Goal: Task Accomplishment & Management: Manage account settings

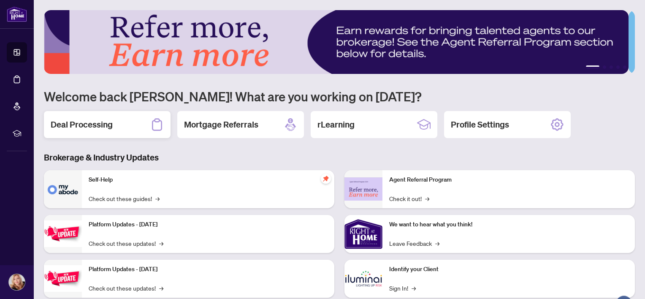
click at [77, 123] on h2 "Deal Processing" at bounding box center [82, 125] width 62 height 12
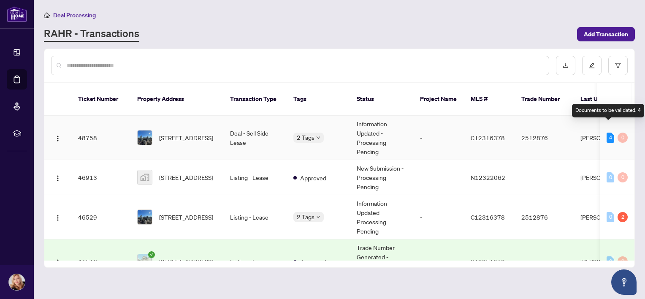
click at [608, 133] on div "4" at bounding box center [611, 138] width 8 height 10
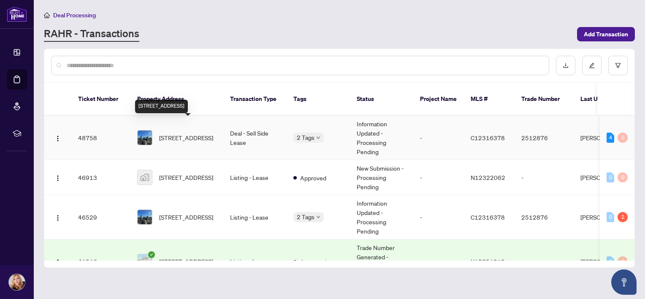
click at [184, 133] on span "2701-11 Wellesley St, Toronto, Ontario M4Y 0G4, Canada" at bounding box center [186, 137] width 54 height 9
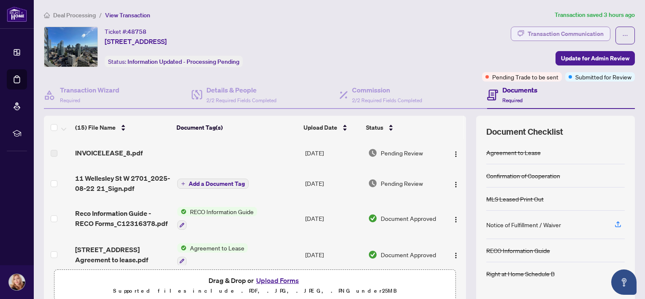
click at [563, 35] on div "Transaction Communication" at bounding box center [566, 34] width 76 height 14
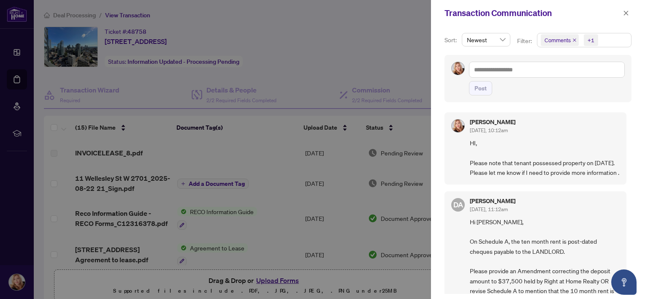
click at [360, 35] on div at bounding box center [322, 149] width 645 height 299
click at [629, 13] on icon "close" at bounding box center [626, 13] width 6 height 6
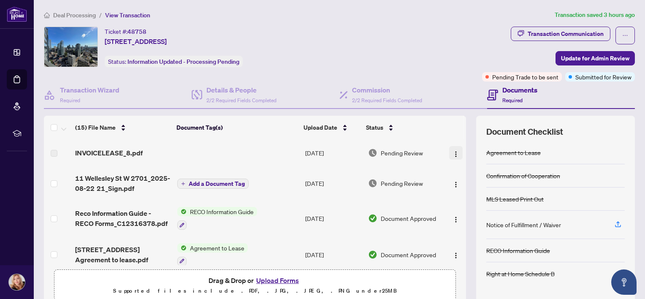
click at [453, 153] on img "button" at bounding box center [456, 154] width 7 height 7
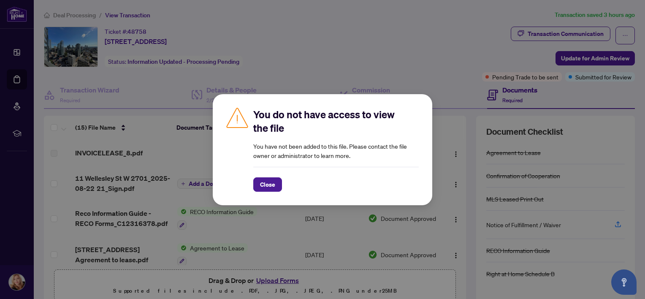
click at [358, 73] on div "You do not have access to view the file You have not been added to this file. P…" at bounding box center [322, 149] width 645 height 299
click at [255, 188] on button "Close" at bounding box center [267, 184] width 29 height 14
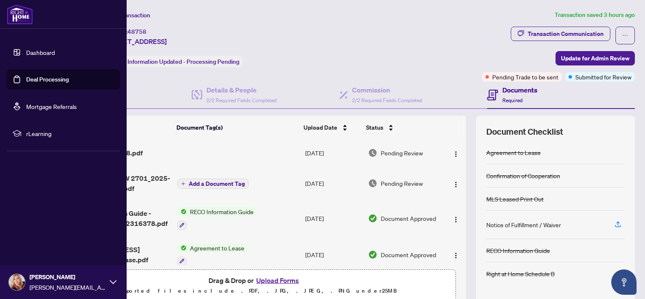
click at [41, 52] on link "Dashboard" at bounding box center [40, 53] width 29 height 8
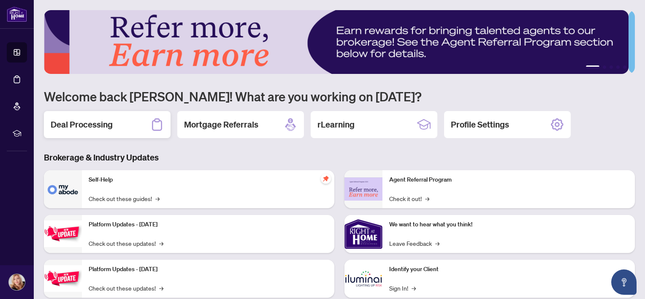
click at [102, 122] on h2 "Deal Processing" at bounding box center [82, 125] width 62 height 12
